Goal: Book appointment/travel/reservation

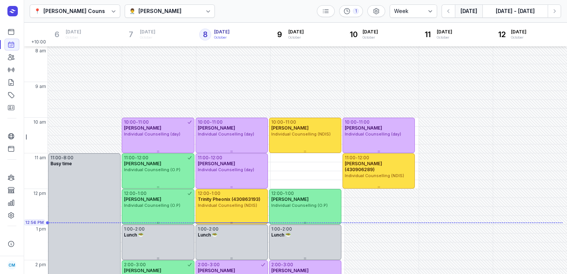
select select "week"
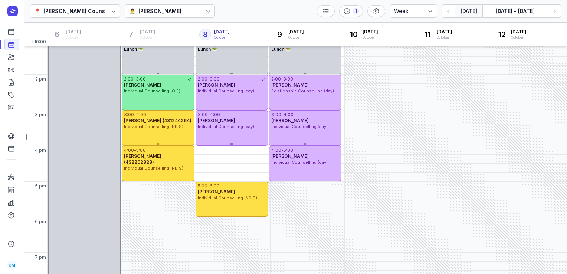
scroll to position [186, 0]
click at [160, 5] on div "👨‍⚕️ [PERSON_NAME]" at bounding box center [170, 10] width 91 height 13
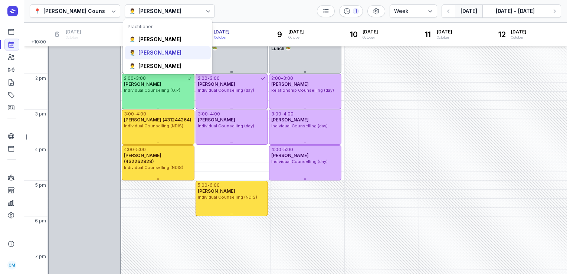
click at [161, 53] on div "[PERSON_NAME]" at bounding box center [159, 52] width 43 height 7
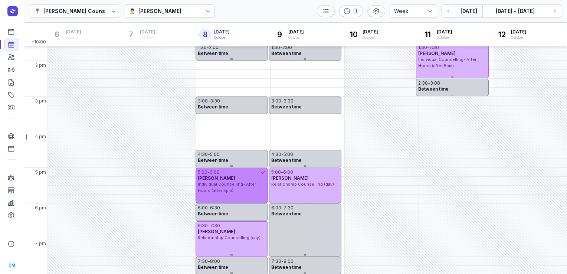
scroll to position [200, 0]
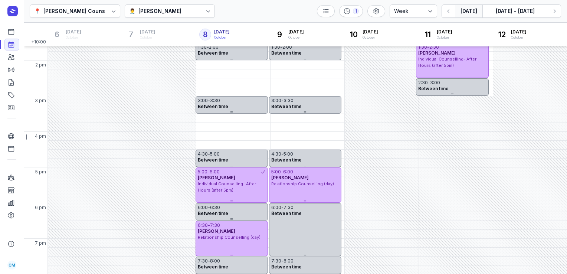
click at [205, 12] on icon at bounding box center [208, 10] width 7 height 7
click at [237, 7] on div "📍 [PERSON_NAME] Counselling 👨‍⚕️ [PERSON_NAME] 1 Day 3 days Work week Week [DAT…" at bounding box center [295, 11] width 543 height 23
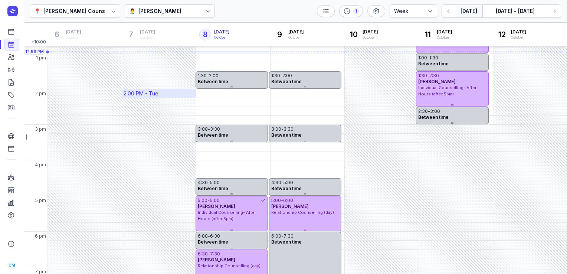
scroll to position [179, 0]
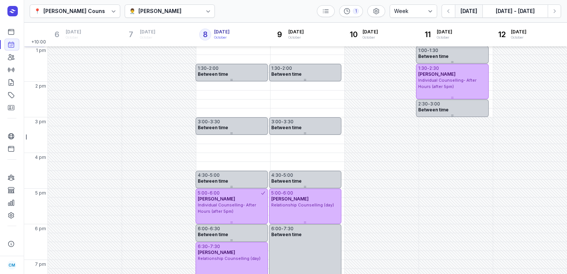
click at [150, 12] on div "[PERSON_NAME]" at bounding box center [159, 11] width 43 height 9
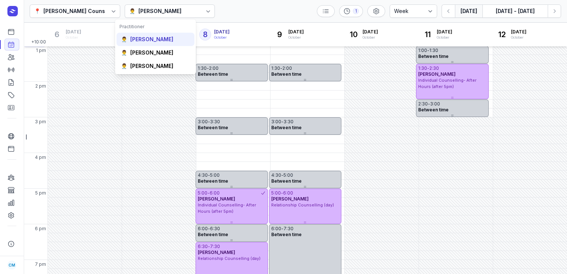
click at [149, 37] on div "[PERSON_NAME]" at bounding box center [151, 39] width 43 height 7
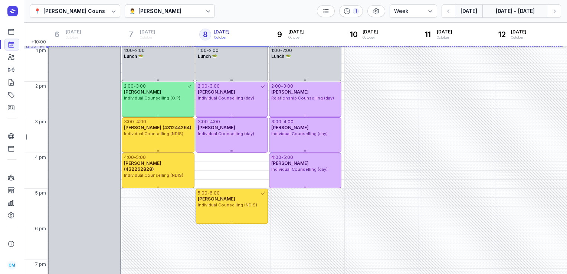
click at [518, 16] on button "[DATE] - [DATE]" at bounding box center [514, 10] width 65 height 13
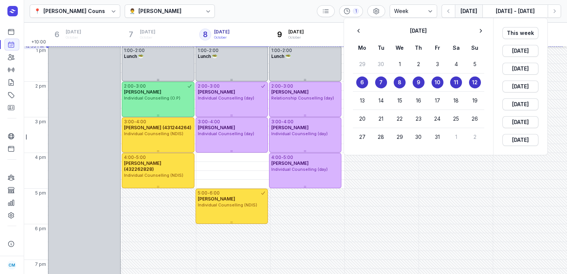
click at [267, 23] on div at bounding box center [283, 137] width 567 height 274
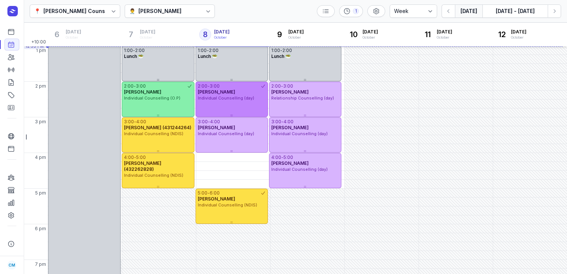
scroll to position [87, 0]
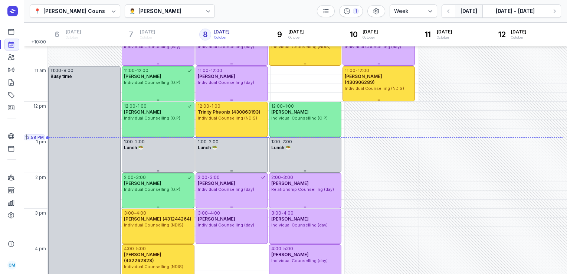
click at [160, 10] on div "[PERSON_NAME]" at bounding box center [159, 11] width 43 height 9
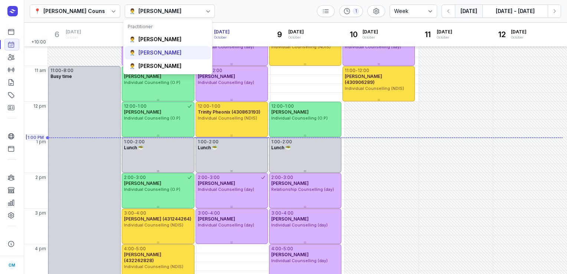
click at [148, 59] on div "👨‍⚕️ [PERSON_NAME]" at bounding box center [168, 52] width 86 height 13
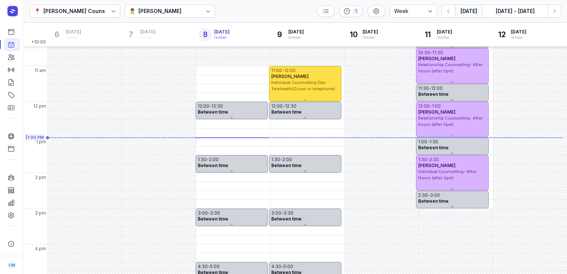
click at [462, 10] on button "[DATE]" at bounding box center [468, 10] width 27 height 13
click at [554, 14] on icon "button" at bounding box center [554, 10] width 7 height 7
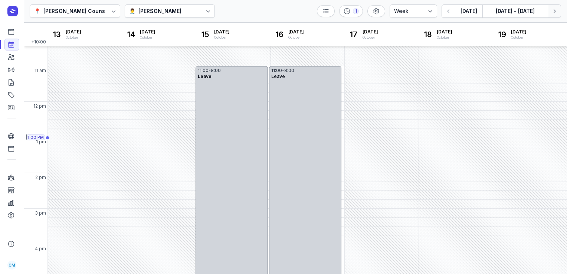
click at [554, 14] on icon "button" at bounding box center [554, 10] width 7 height 7
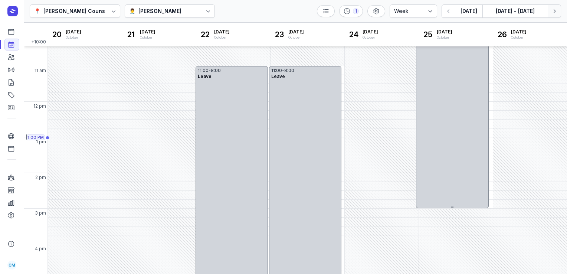
click at [554, 14] on icon "button" at bounding box center [554, 10] width 7 height 7
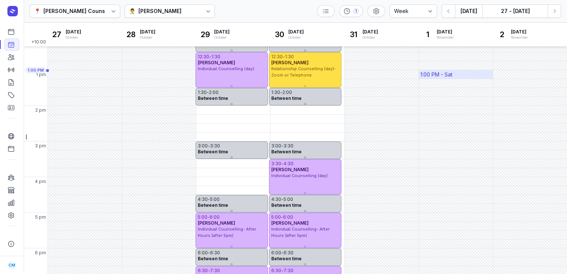
scroll to position [158, 0]
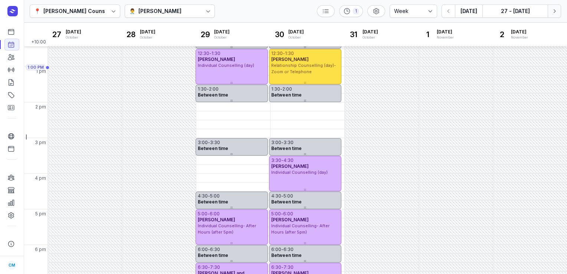
click at [557, 11] on icon "button" at bounding box center [554, 10] width 7 height 7
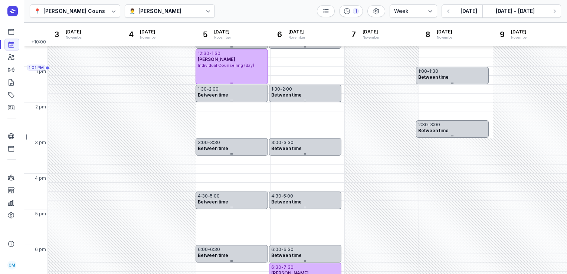
click at [169, 10] on div "👨‍⚕️ [PERSON_NAME]" at bounding box center [170, 10] width 91 height 13
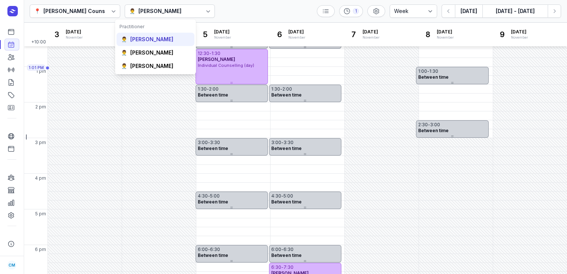
click at [150, 43] on div "👨‍⚕️ [PERSON_NAME]" at bounding box center [156, 39] width 78 height 13
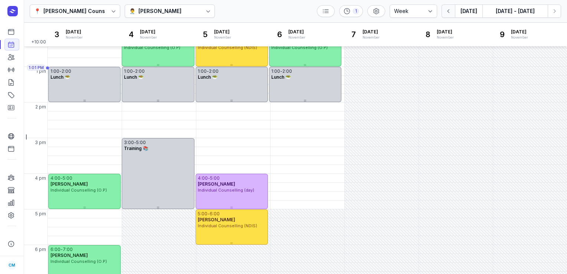
click at [445, 14] on button "button" at bounding box center [448, 10] width 13 height 13
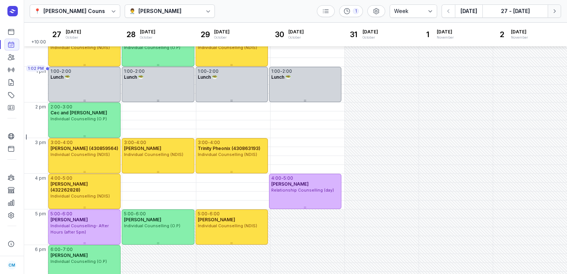
click at [555, 8] on icon "button" at bounding box center [554, 10] width 7 height 7
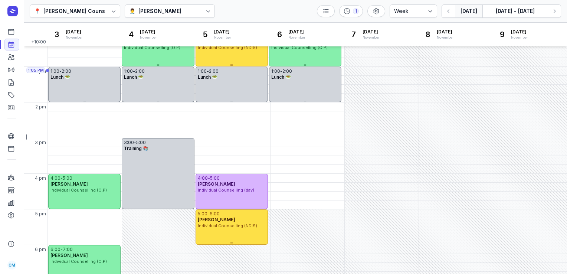
click at [465, 10] on button "[DATE]" at bounding box center [468, 10] width 27 height 13
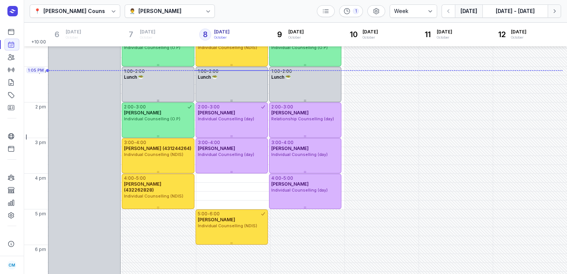
click at [556, 10] on icon "button" at bounding box center [554, 10] width 7 height 7
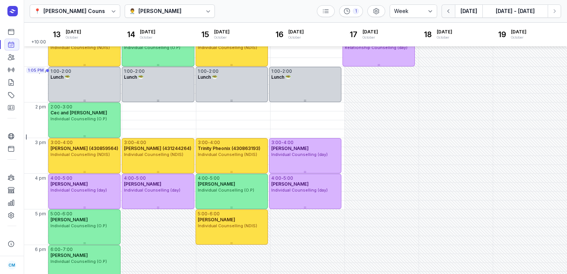
click at [448, 11] on icon "button" at bounding box center [448, 10] width 7 height 7
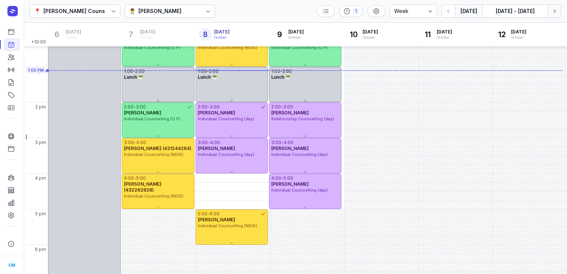
click at [553, 11] on icon "button" at bounding box center [554, 10] width 7 height 7
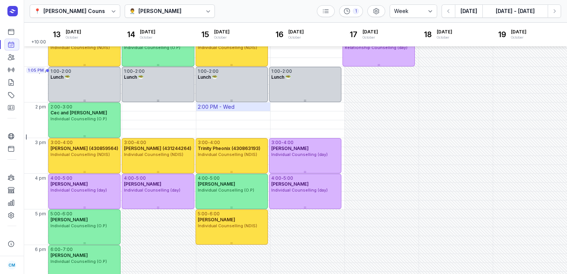
click at [245, 106] on div "2:00 PM - Wed" at bounding box center [233, 106] width 74 height 9
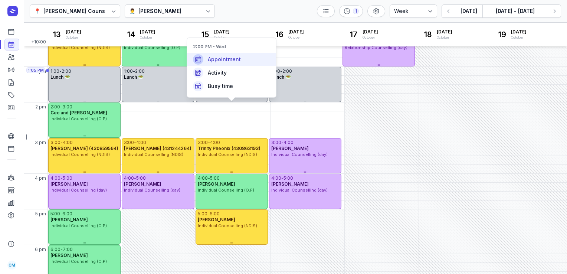
click at [241, 60] on div "Appointment" at bounding box center [231, 59] width 89 height 13
select select
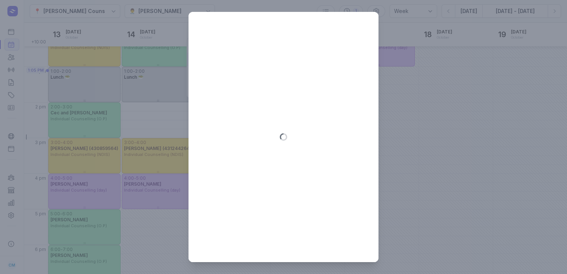
type input "[DATE]"
select select "14:00"
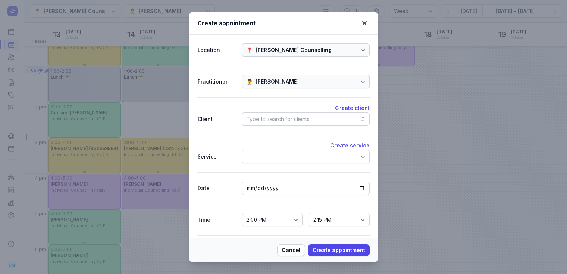
click at [293, 120] on div "Type to search for clients" at bounding box center [277, 119] width 63 height 9
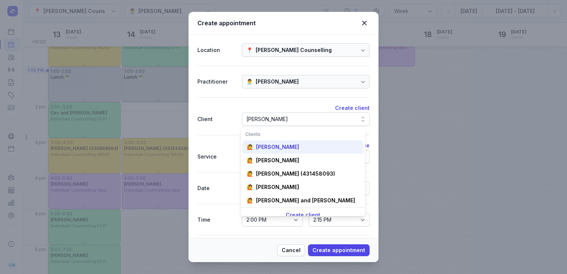
type input "[PERSON_NAME]"
click at [278, 141] on div "🙋 [PERSON_NAME]" at bounding box center [302, 146] width 121 height 13
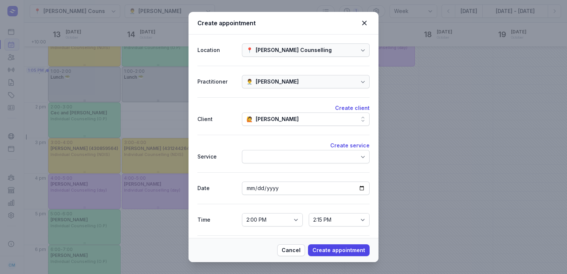
click at [274, 156] on div at bounding box center [306, 156] width 128 height 13
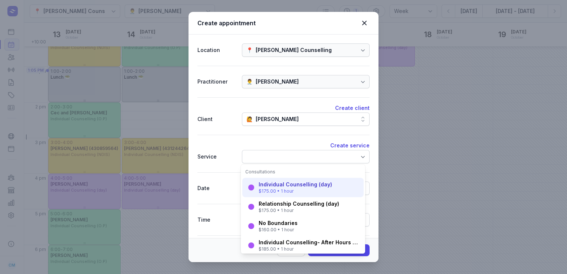
click at [274, 183] on div "Individual Counselling (day)" at bounding box center [295, 184] width 73 height 7
select select "15:00"
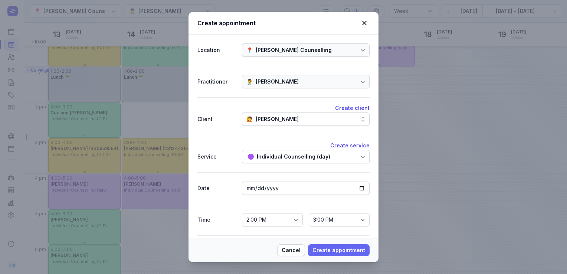
click at [338, 251] on span "Create appointment" at bounding box center [339, 250] width 53 height 9
select select
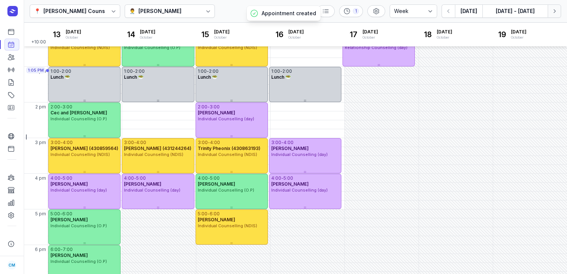
click at [550, 13] on button "Next week" at bounding box center [554, 10] width 13 height 13
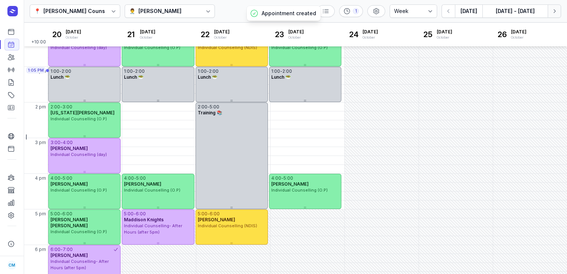
click at [550, 13] on button "Next week" at bounding box center [554, 10] width 13 height 13
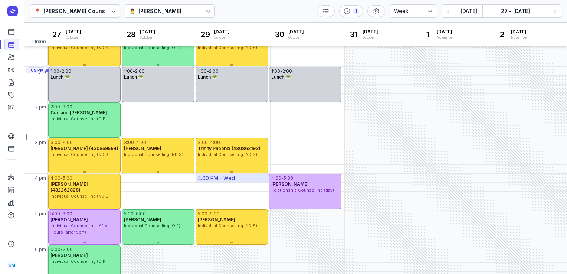
click at [236, 180] on div "4:00 PM - Wed" at bounding box center [233, 178] width 74 height 9
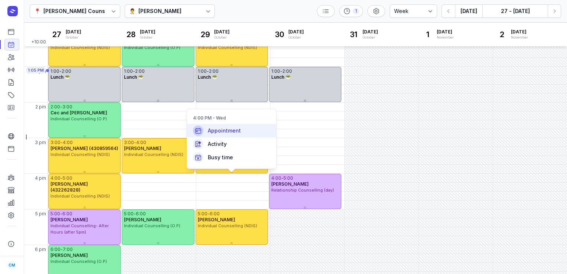
click at [235, 136] on div "Appointment" at bounding box center [231, 130] width 89 height 13
select select
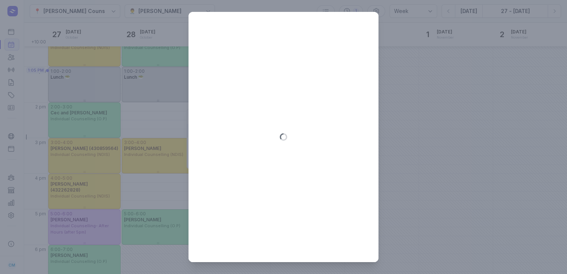
type input "[DATE]"
select select "16:00"
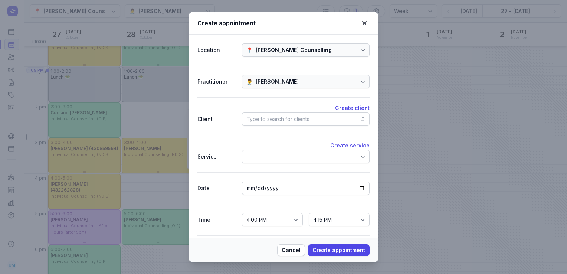
click at [262, 118] on div "Type to search for clients" at bounding box center [277, 119] width 63 height 9
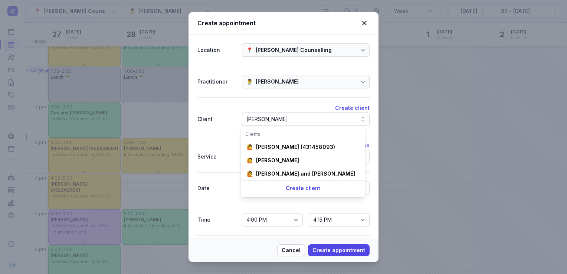
scroll to position [0, 14]
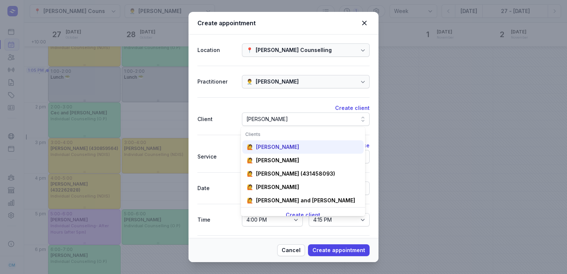
type input "[PERSON_NAME]"
click at [270, 145] on div "[PERSON_NAME]" at bounding box center [277, 146] width 43 height 7
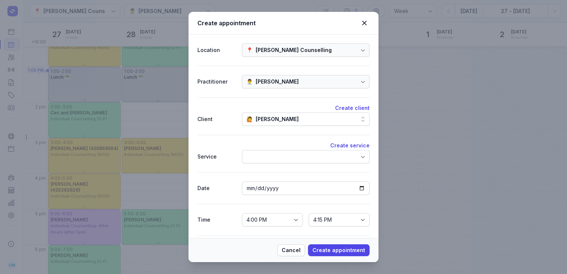
click at [269, 150] on div at bounding box center [306, 156] width 128 height 13
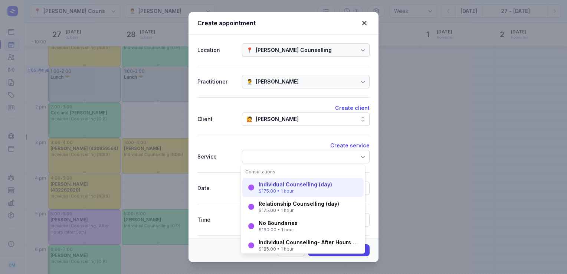
click at [271, 178] on div "Individual Counselling (day) $175.00 • 1 hour" at bounding box center [302, 187] width 121 height 19
select select "17:00"
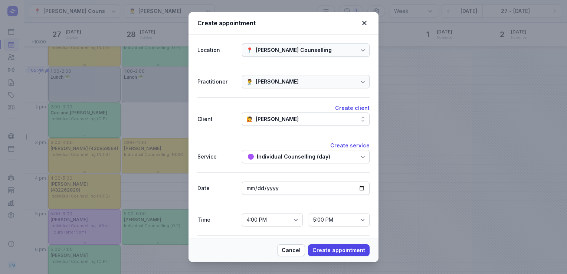
scroll to position [25, 0]
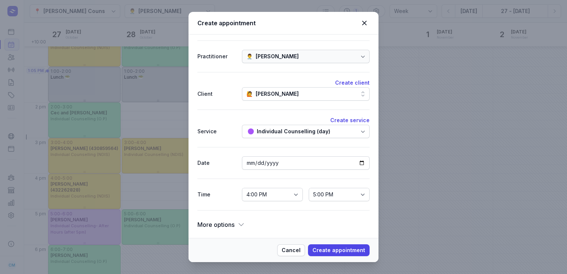
drag, startPoint x: 246, startPoint y: 225, endPoint x: 238, endPoint y: 223, distance: 8.4
click at [238, 223] on dt "More options" at bounding box center [283, 224] width 172 height 10
click at [238, 223] on icon at bounding box center [241, 224] width 7 height 7
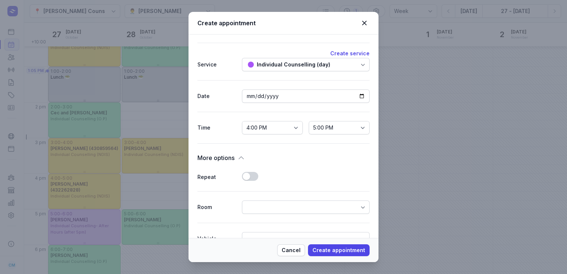
scroll to position [99, 0]
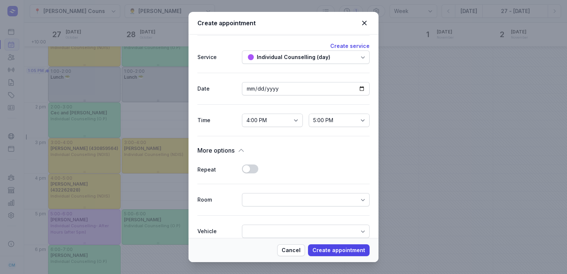
click at [246, 168] on button "Use setting" at bounding box center [250, 168] width 16 height 9
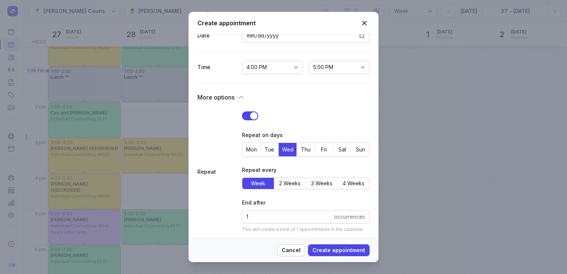
scroll to position [166, 0]
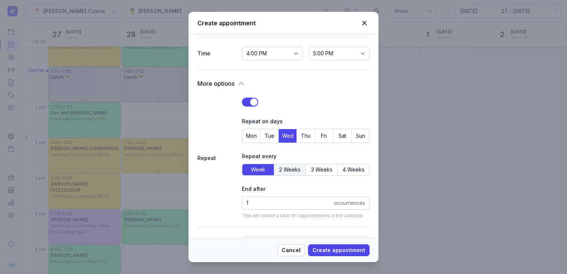
click at [284, 164] on button "2 Weeks" at bounding box center [290, 169] width 32 height 11
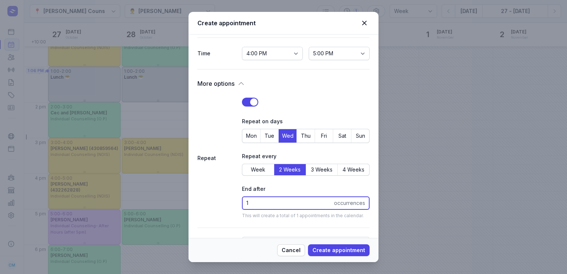
click at [251, 198] on input "1" at bounding box center [306, 202] width 128 height 13
type input "6"
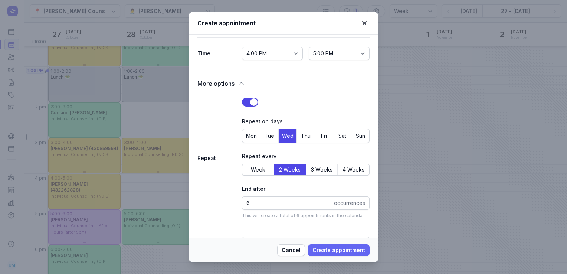
click at [333, 250] on span "Create appointment" at bounding box center [339, 250] width 53 height 9
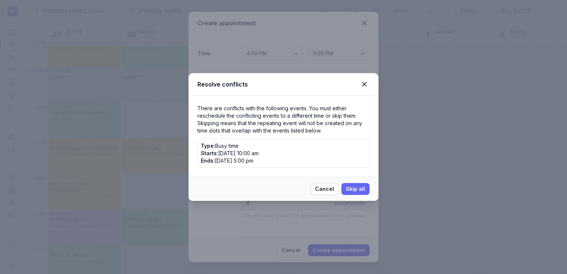
click at [361, 187] on span "Skip all" at bounding box center [355, 188] width 19 height 9
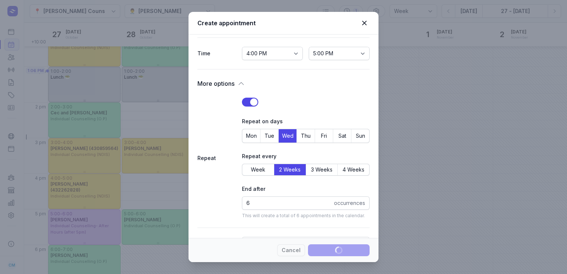
select select
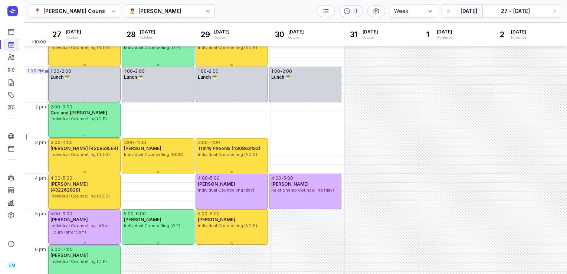
click at [474, 8] on button "[DATE]" at bounding box center [468, 10] width 27 height 13
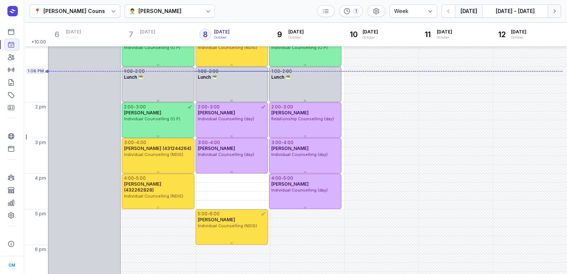
click at [551, 11] on icon "button" at bounding box center [554, 10] width 7 height 7
